Goal: Task Accomplishment & Management: Use online tool/utility

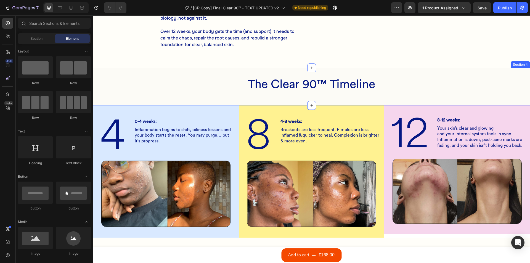
scroll to position [166, 0]
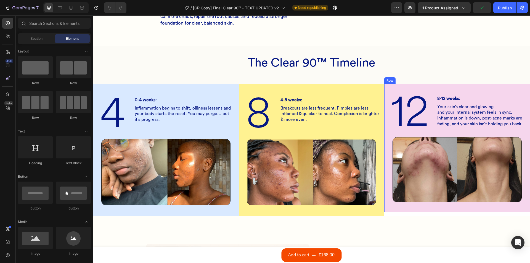
click at [386, 211] on div "12 Heading 8-12 weeks: Heading Your skin’s clear and glowing and your internal …" at bounding box center [457, 148] width 146 height 128
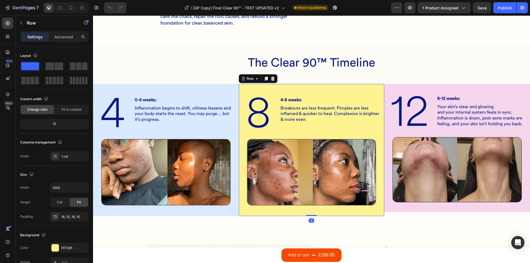
click at [246, 132] on div "8 Heading 4-8 weeks: Heading Breakouts are less frequent. Pimples are less infl…" at bounding box center [311, 150] width 140 height 124
click at [275, 104] on div "8 Heading 4-8 weeks: Heading Breakouts are less frequent. Pimples are less infl…" at bounding box center [311, 114] width 140 height 34
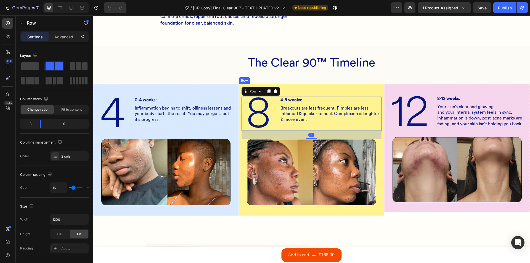
click at [290, 90] on div "8 Heading 4-8 weeks: Heading Breakouts are less frequent. Pimples are less infl…" at bounding box center [311, 150] width 140 height 124
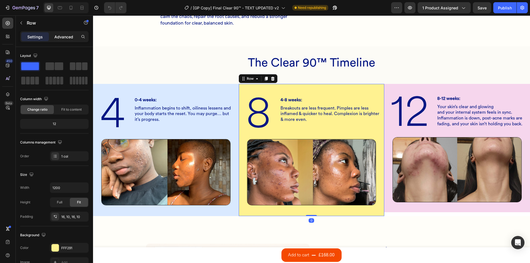
click at [65, 40] on div "Advanced" at bounding box center [64, 36] width 28 height 9
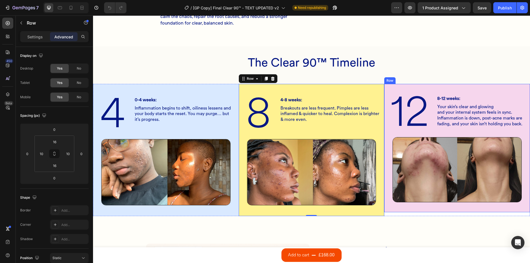
click at [450, 86] on div "12 Heading 8-12 weeks: Heading Your skin’s clear and glowing and your internal …" at bounding box center [457, 148] width 146 height 128
click at [130, 106] on div "4 Heading 0-4 weeks: Heading Inflammation begins to shift, oiliness lessens and…" at bounding box center [166, 114] width 140 height 34
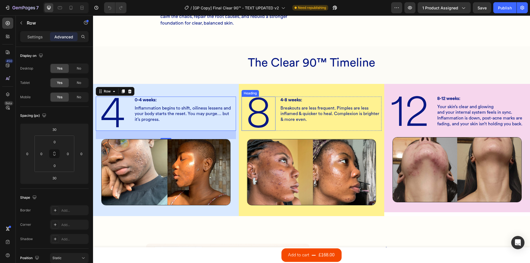
click at [242, 95] on div "Heading" at bounding box center [249, 93] width 17 height 7
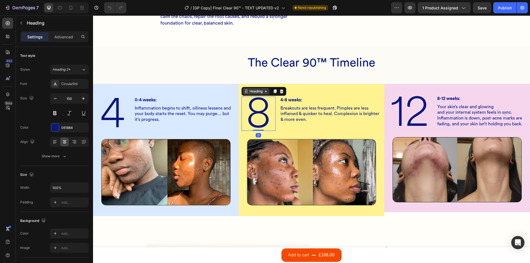
click at [246, 90] on icon at bounding box center [246, 89] width 1 height 1
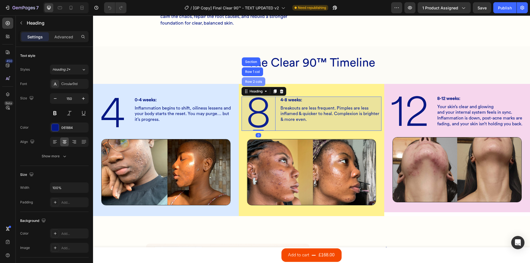
click at [247, 78] on div "Row 2 cols" at bounding box center [253, 81] width 23 height 9
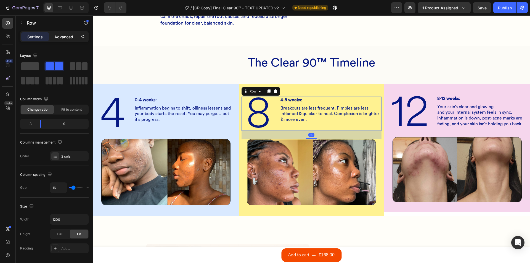
click at [63, 36] on p "Advanced" at bounding box center [63, 37] width 19 height 6
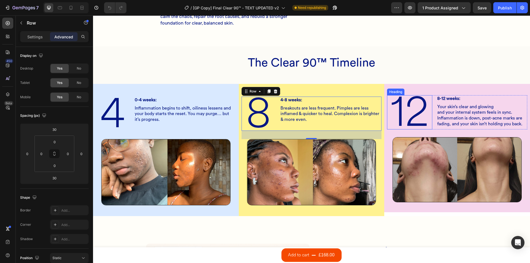
click at [389, 98] on h2 "12" at bounding box center [409, 112] width 45 height 34
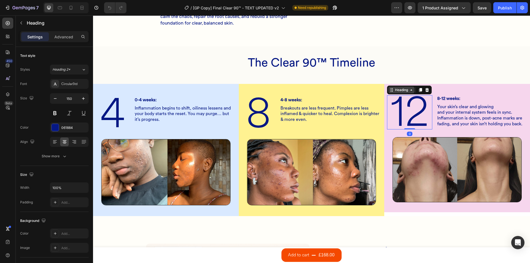
click at [394, 92] on div "Heading" at bounding box center [401, 89] width 15 height 5
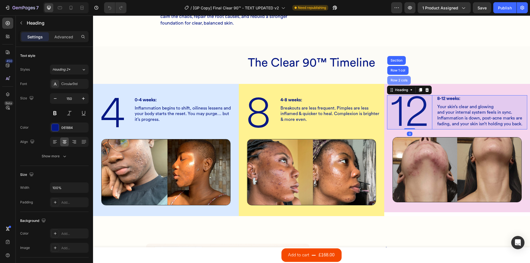
click at [394, 83] on div "Row 2 cols" at bounding box center [398, 80] width 23 height 9
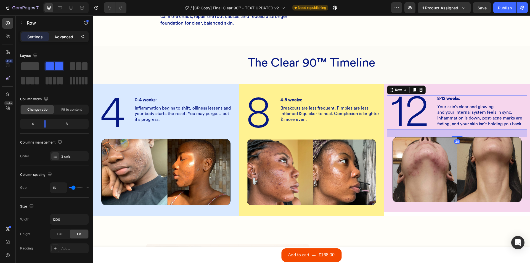
click at [73, 39] on p "Advanced" at bounding box center [63, 37] width 19 height 6
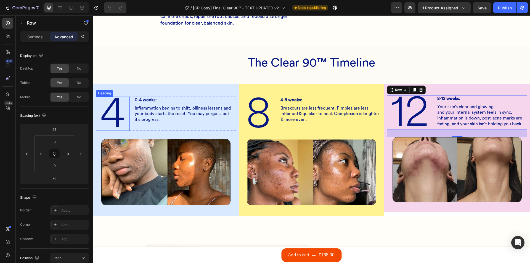
click at [103, 94] on div "Heading" at bounding box center [104, 93] width 15 height 5
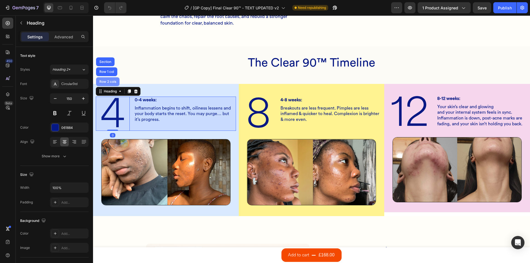
click at [106, 85] on div "Row 2 cols" at bounding box center [107, 81] width 23 height 9
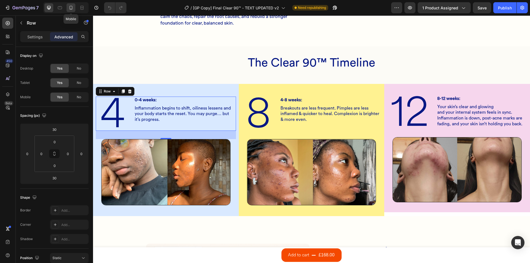
click at [70, 10] on icon at bounding box center [71, 8] width 6 height 6
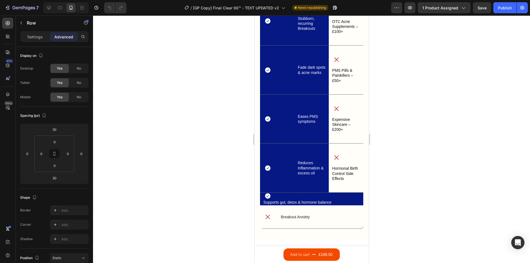
scroll to position [2153, 0]
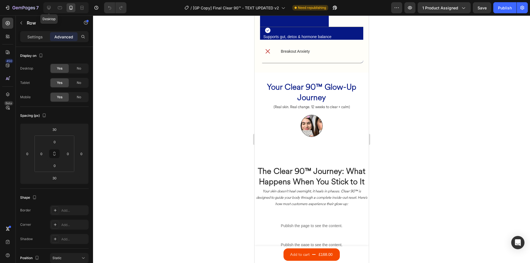
drag, startPoint x: 47, startPoint y: 8, endPoint x: 54, endPoint y: 1, distance: 9.2
click at [47, 8] on icon at bounding box center [49, 8] width 4 height 4
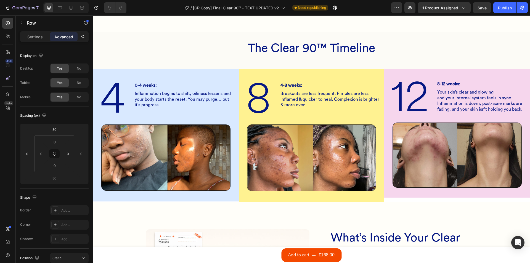
scroll to position [569, 0]
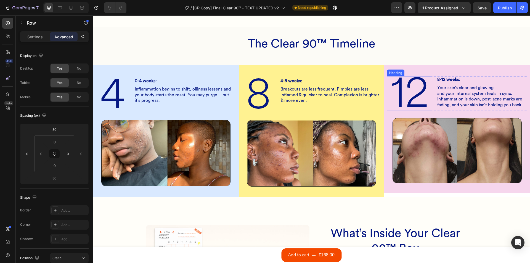
click at [389, 77] on h2 "12" at bounding box center [409, 93] width 45 height 34
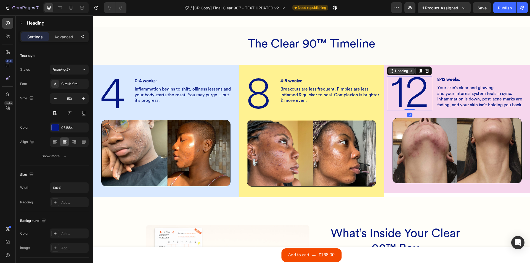
click at [394, 71] on div "Heading" at bounding box center [401, 70] width 15 height 5
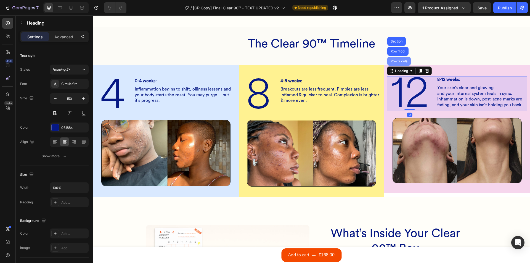
click at [396, 62] on div "Row 2 cols" at bounding box center [398, 61] width 19 height 3
